Goal: Navigation & Orientation: Find specific page/section

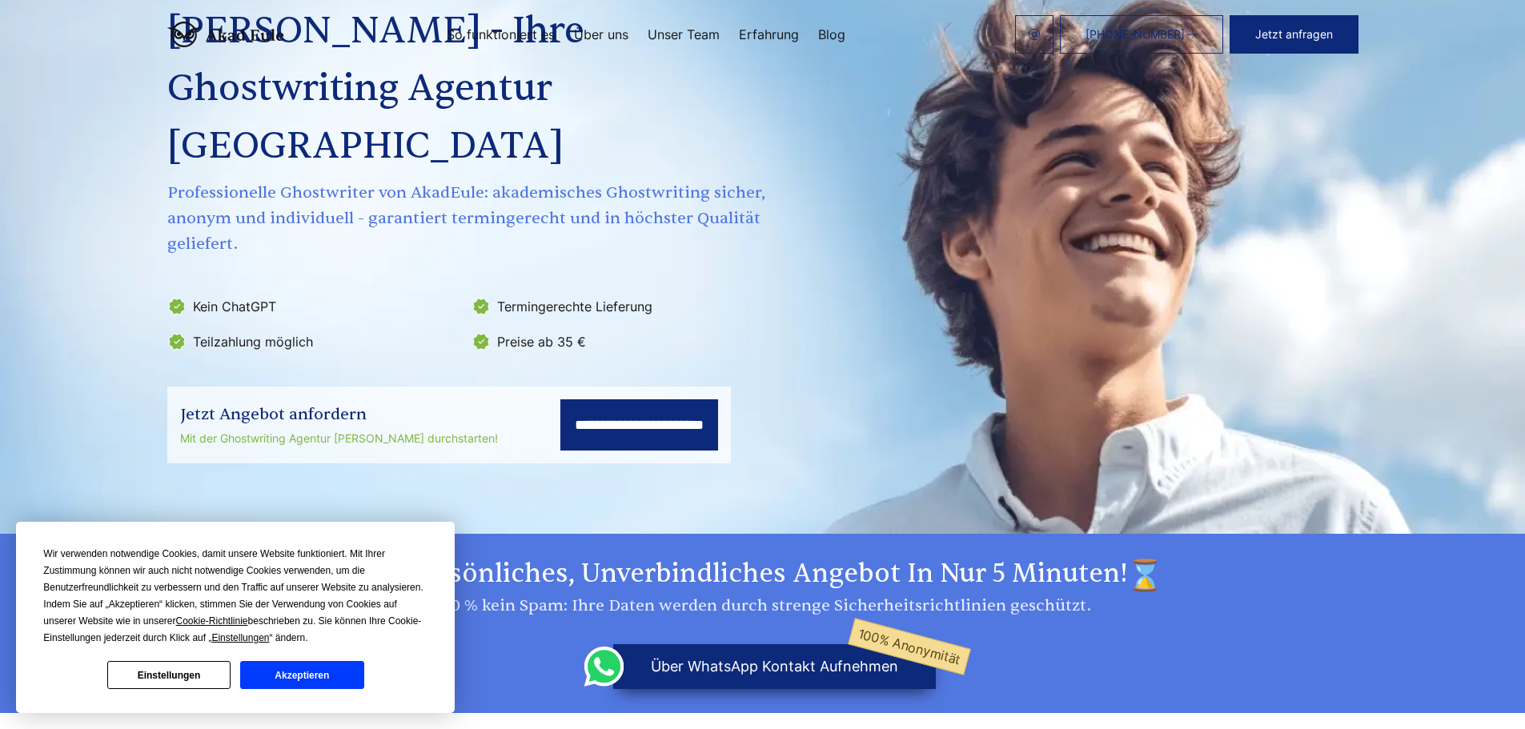
scroll to position [160, 0]
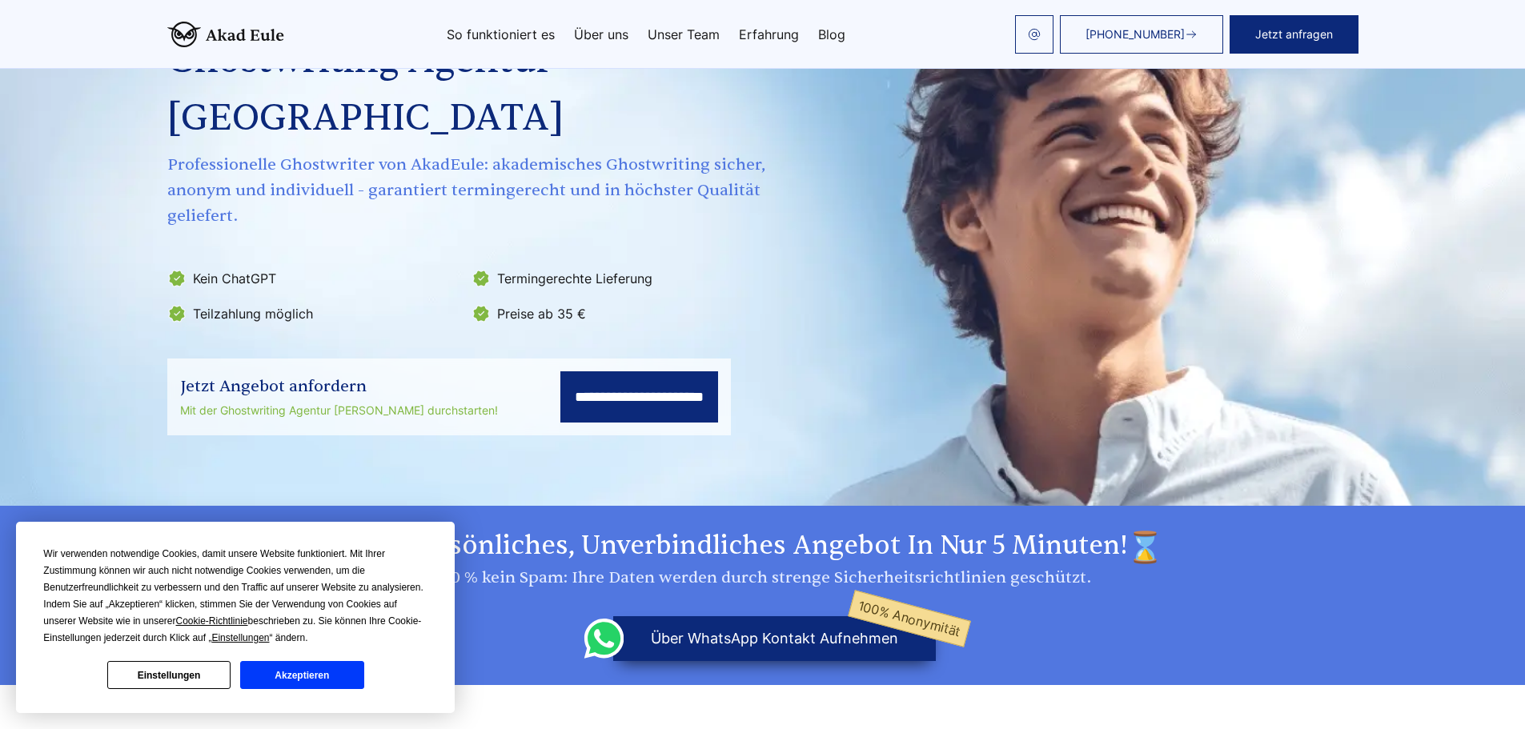
click at [299, 680] on button "Akzeptieren" at bounding box center [301, 675] width 123 height 28
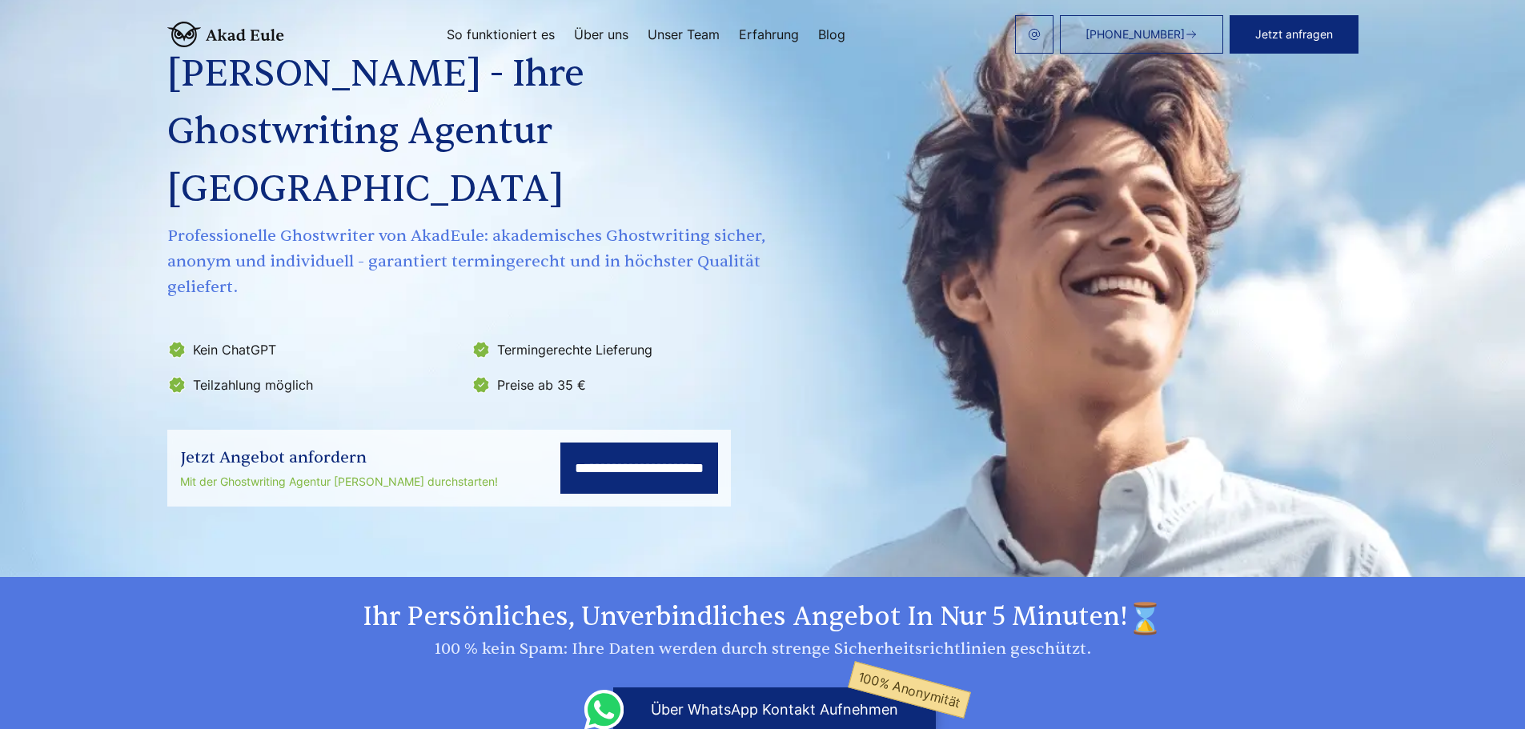
scroll to position [0, 0]
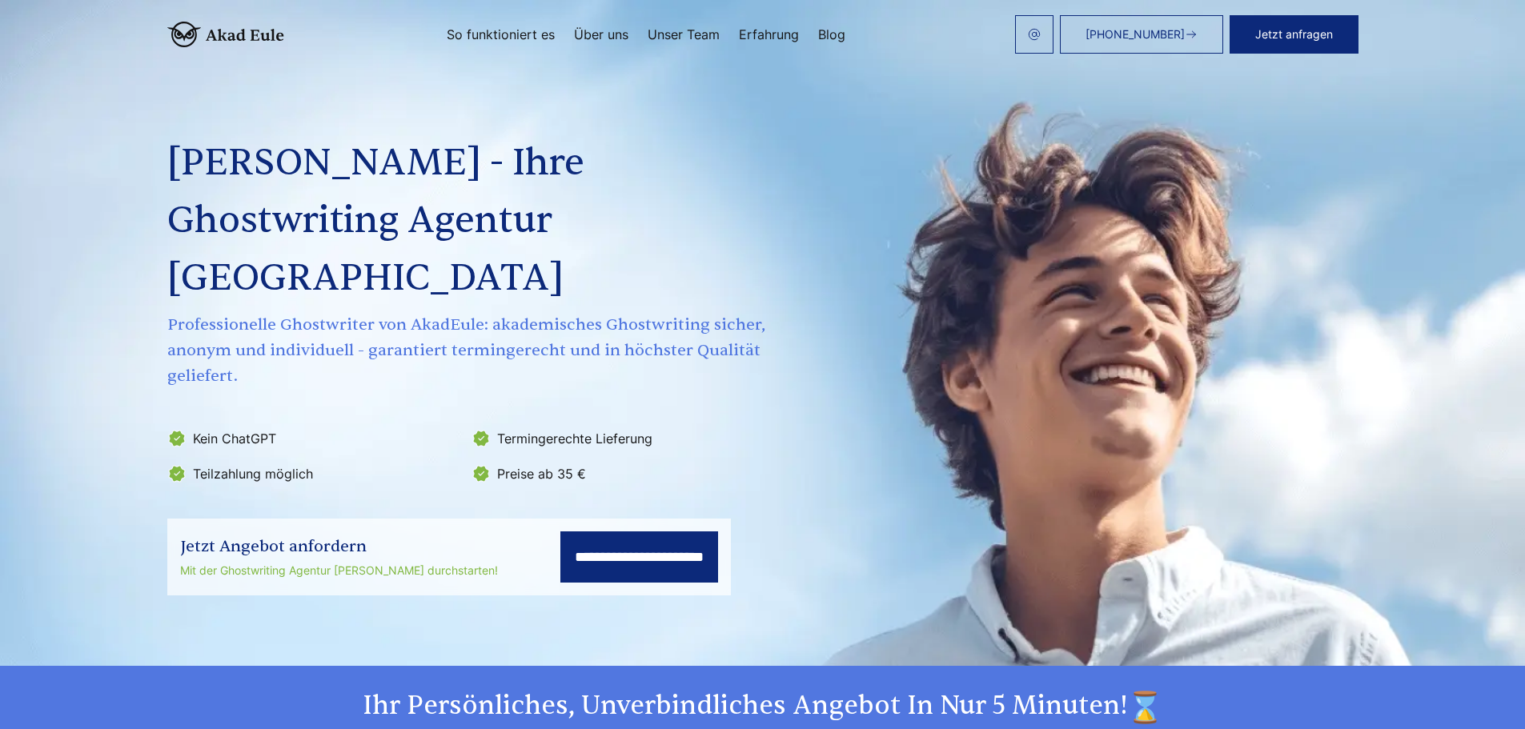
click at [668, 32] on link "Unser Team" at bounding box center [684, 34] width 72 height 13
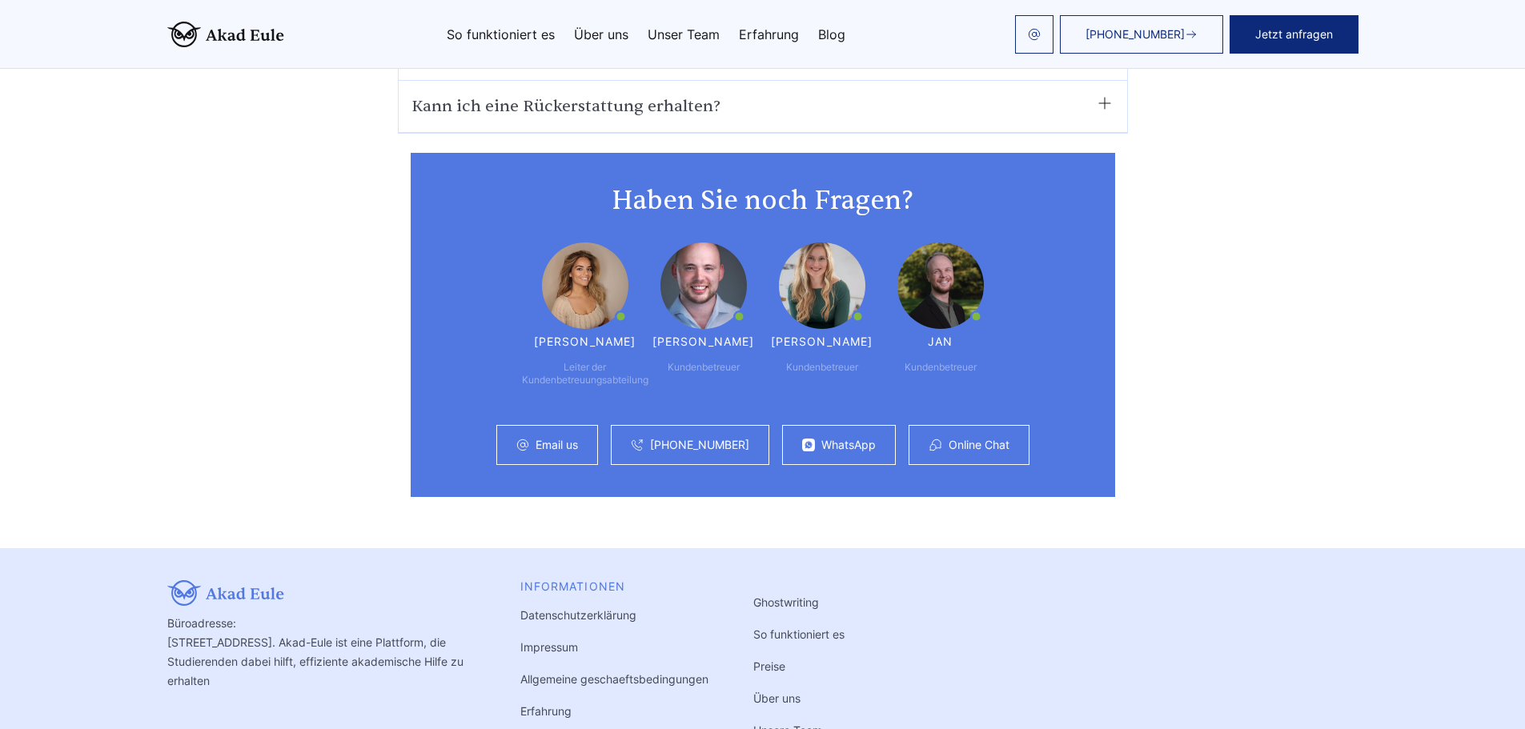
click at [536, 640] on link "Impressum" at bounding box center [549, 647] width 58 height 14
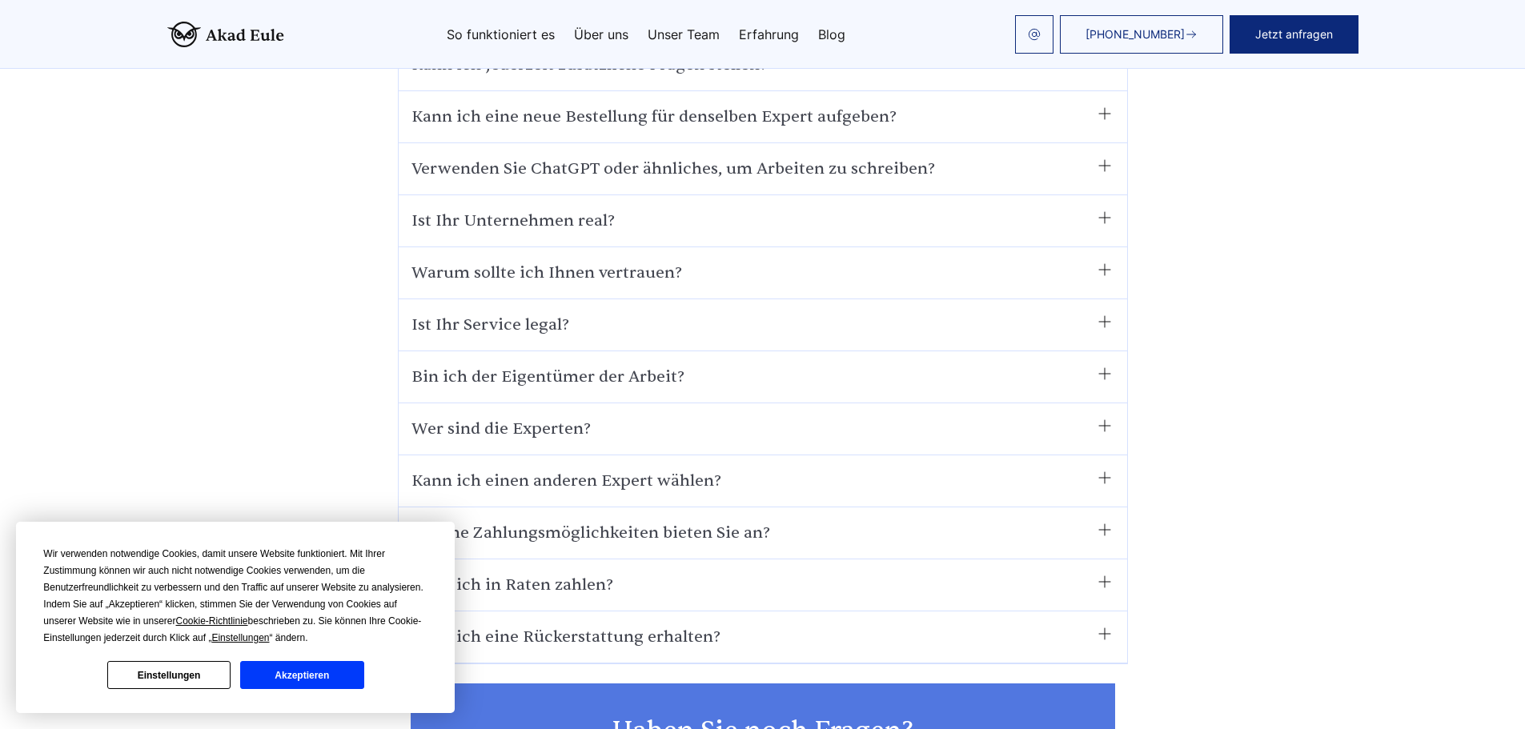
scroll to position [8836, 0]
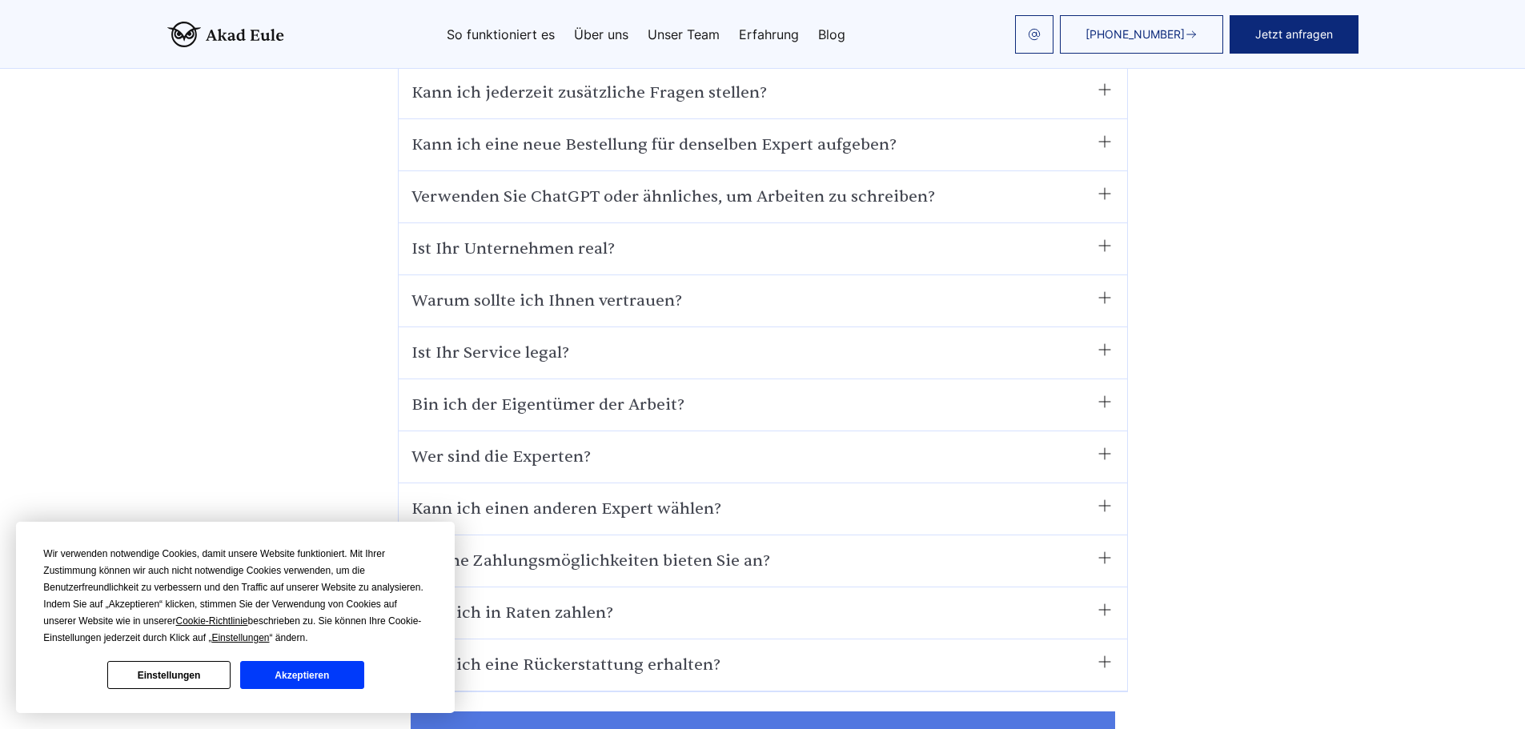
click at [1101, 288] on summary "Warum sollte ich Ihnen vertrauen?" at bounding box center [762, 301] width 703 height 26
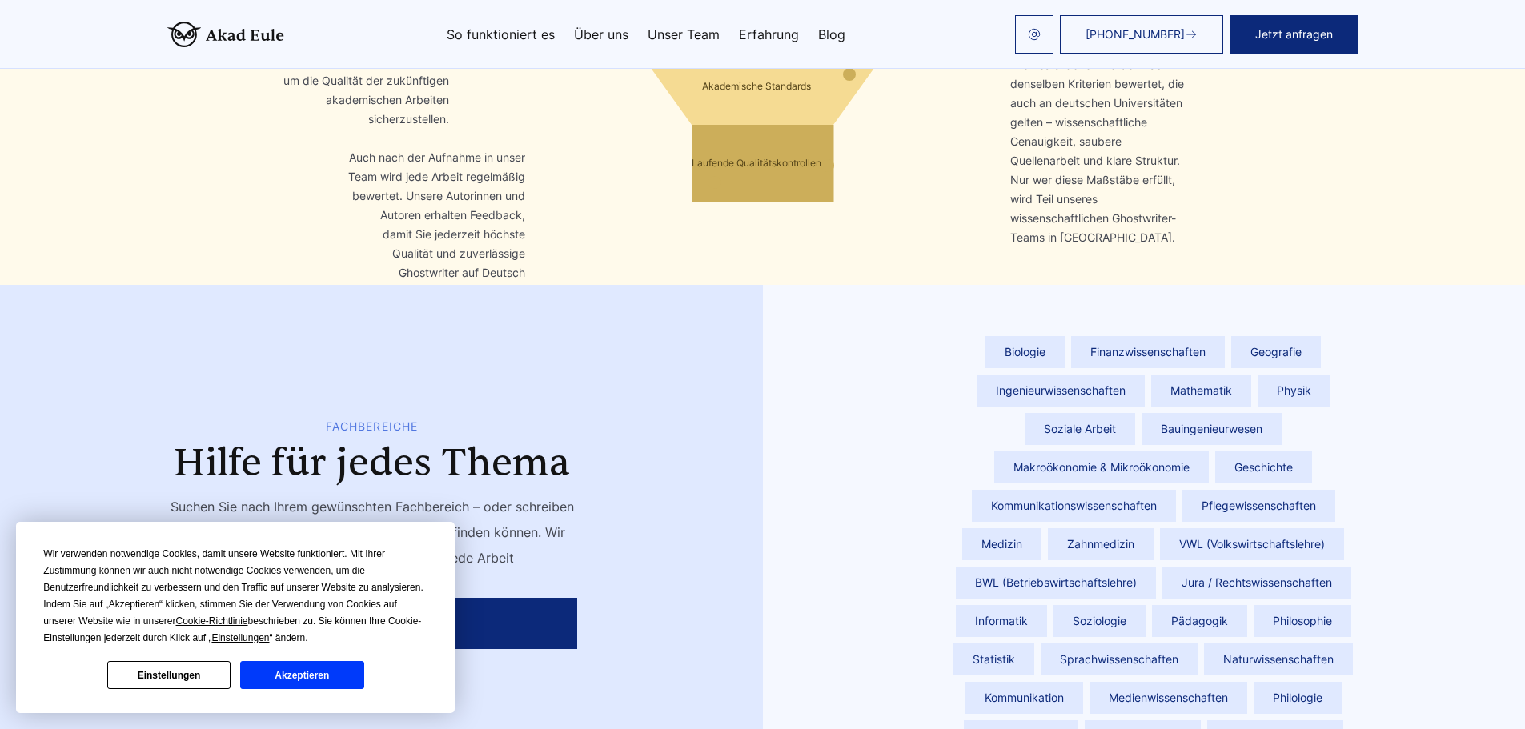
scroll to position [5154, 0]
